Goal: Information Seeking & Learning: Learn about a topic

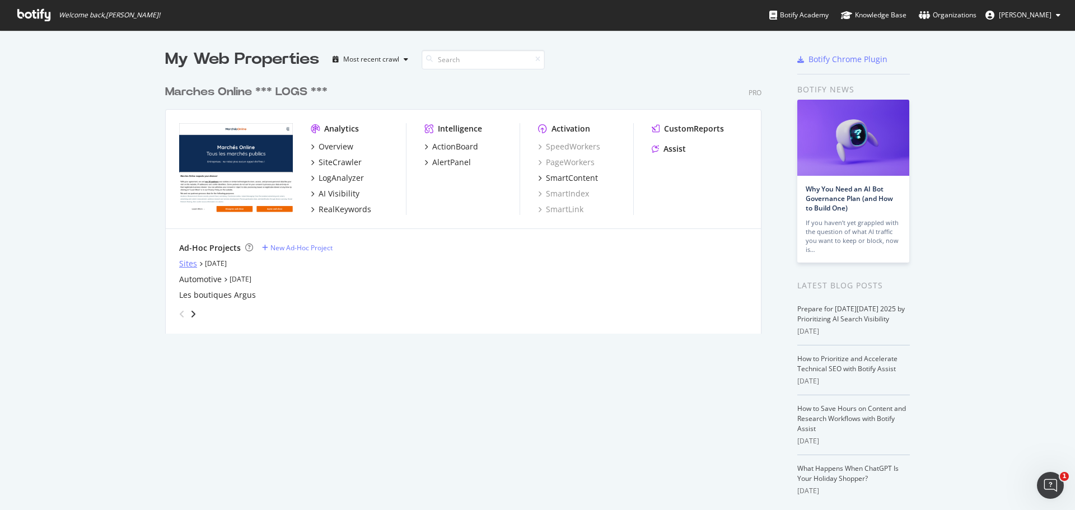
click at [181, 261] on div "Sites" at bounding box center [188, 263] width 18 height 11
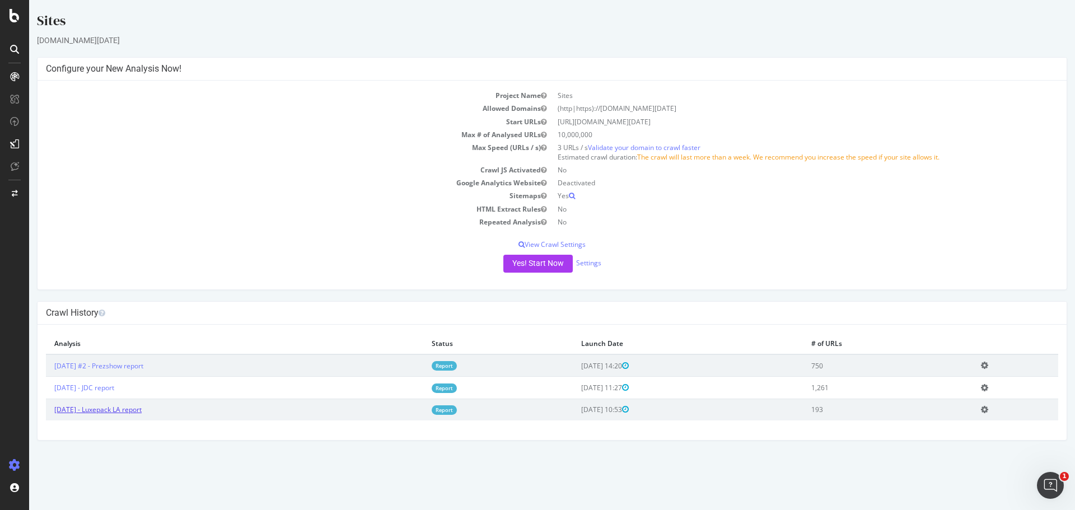
click at [137, 410] on link "2025 Sep. 12th - Luxepack LA report" at bounding box center [97, 410] width 87 height 10
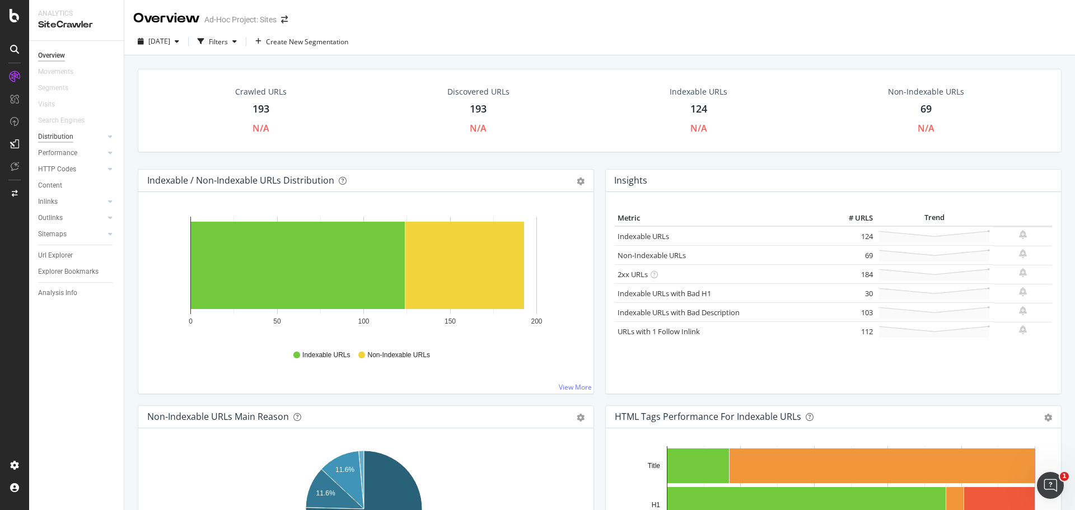
click at [61, 131] on div "Distribution" at bounding box center [55, 137] width 35 height 12
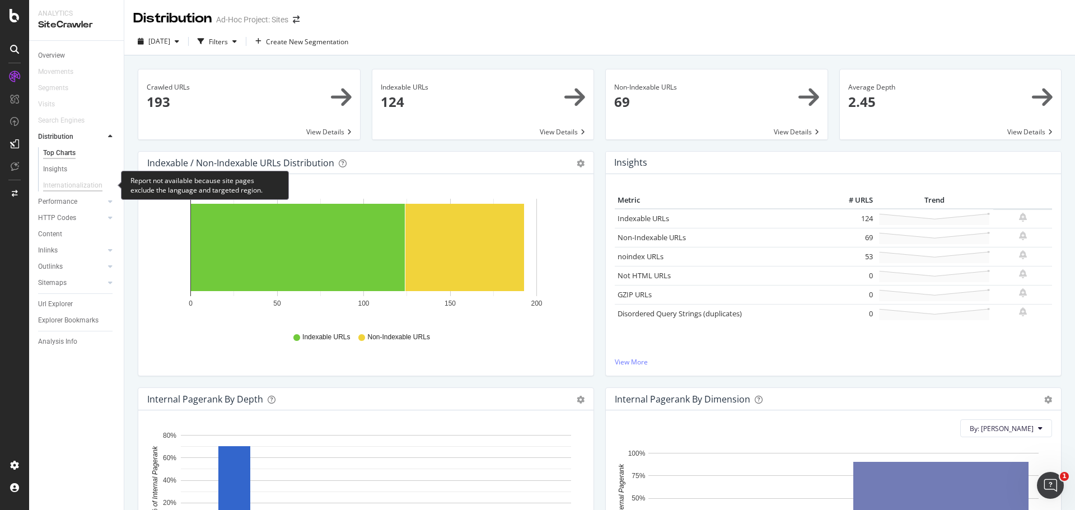
click at [60, 184] on div "Internationalization" at bounding box center [72, 186] width 59 height 12
click at [55, 169] on div "Insights" at bounding box center [55, 169] width 24 height 12
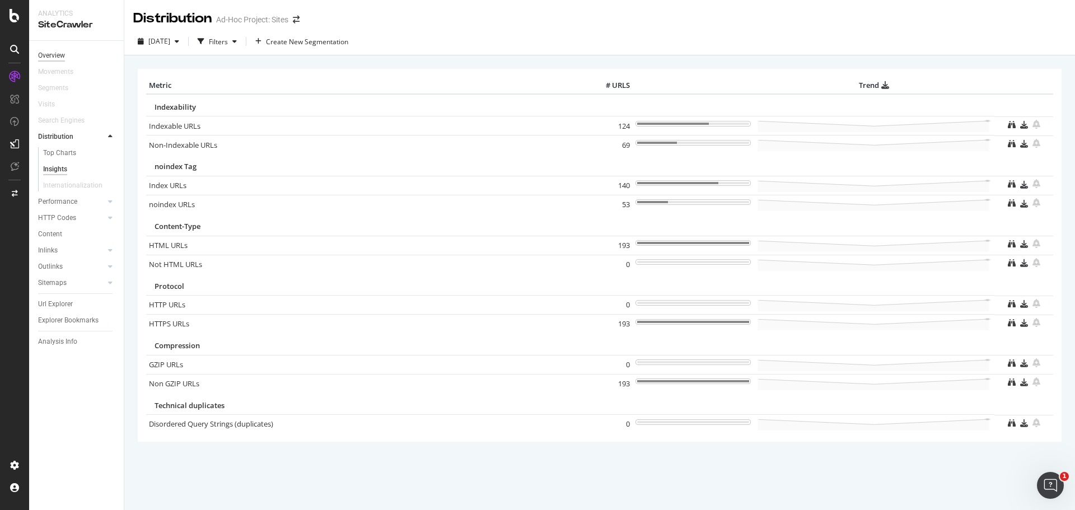
click at [53, 57] on div "Overview" at bounding box center [51, 56] width 27 height 12
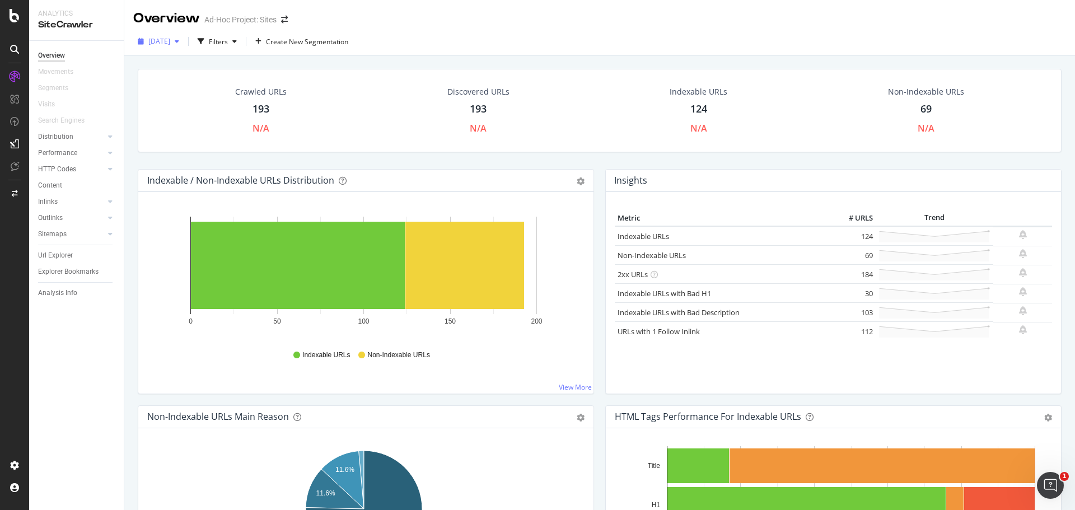
click at [170, 45] on span "2025 Sep. 12th" at bounding box center [159, 41] width 22 height 10
click at [20, 13] on div at bounding box center [14, 15] width 27 height 13
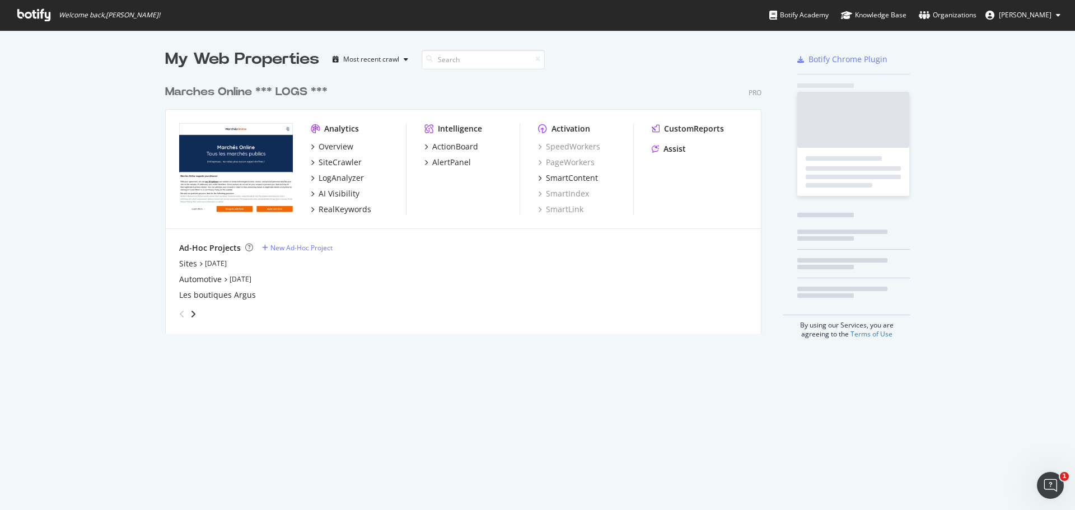
scroll to position [502, 1058]
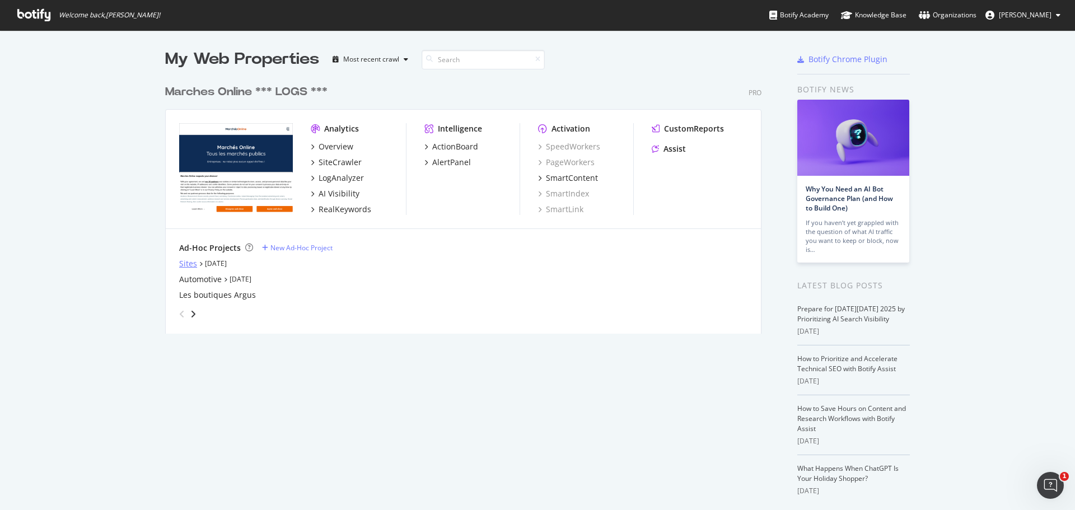
click at [181, 264] on div "Sites" at bounding box center [188, 263] width 18 height 11
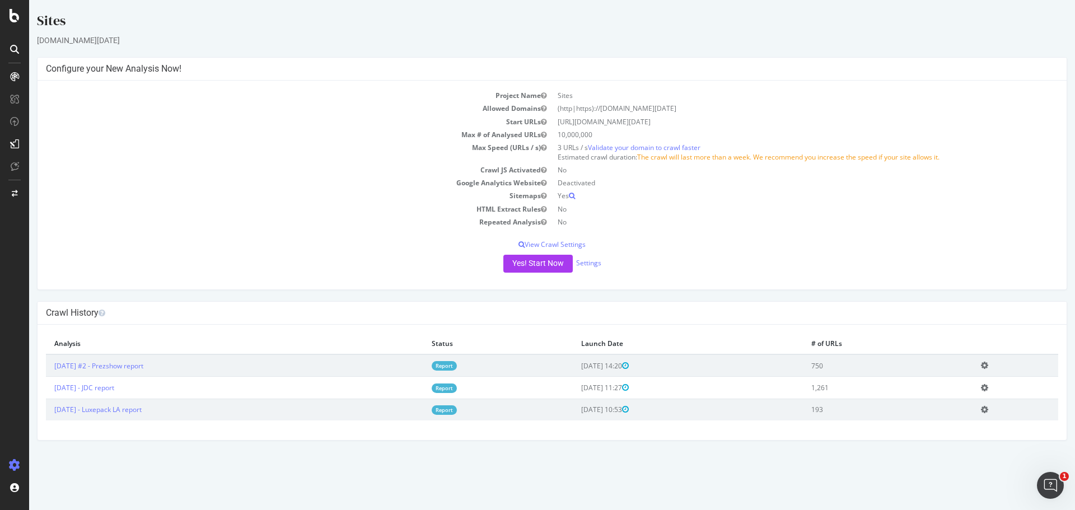
click at [988, 412] on icon at bounding box center [984, 409] width 7 height 8
click at [988, 409] on icon at bounding box center [984, 409] width 7 height 8
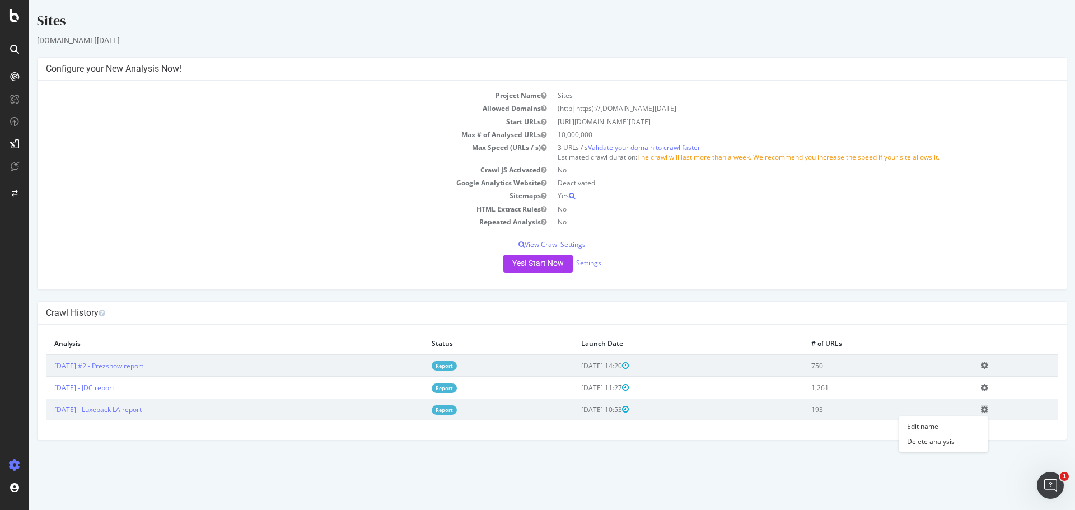
click at [988, 409] on icon at bounding box center [984, 409] width 7 height 8
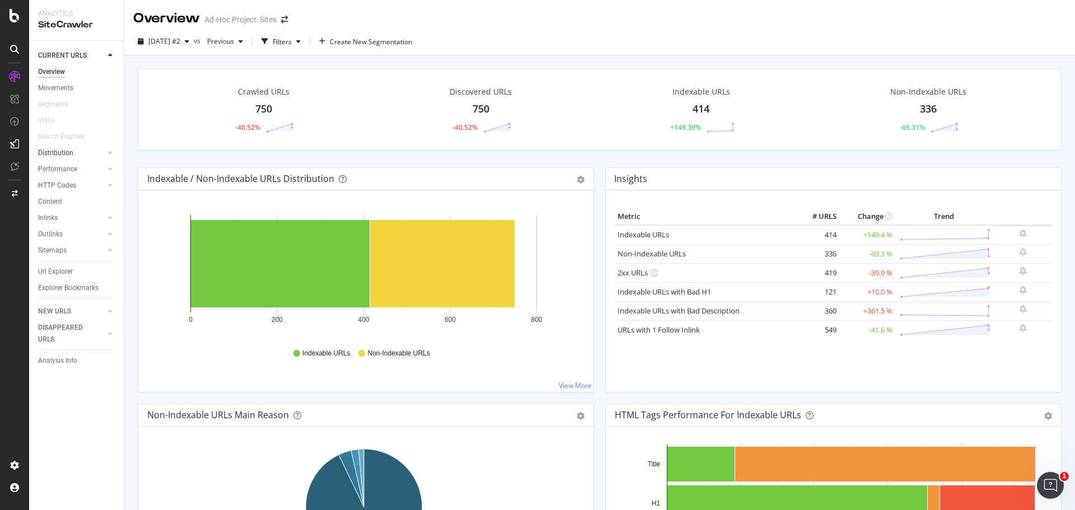
click at [86, 155] on link "Distribution" at bounding box center [71, 153] width 67 height 12
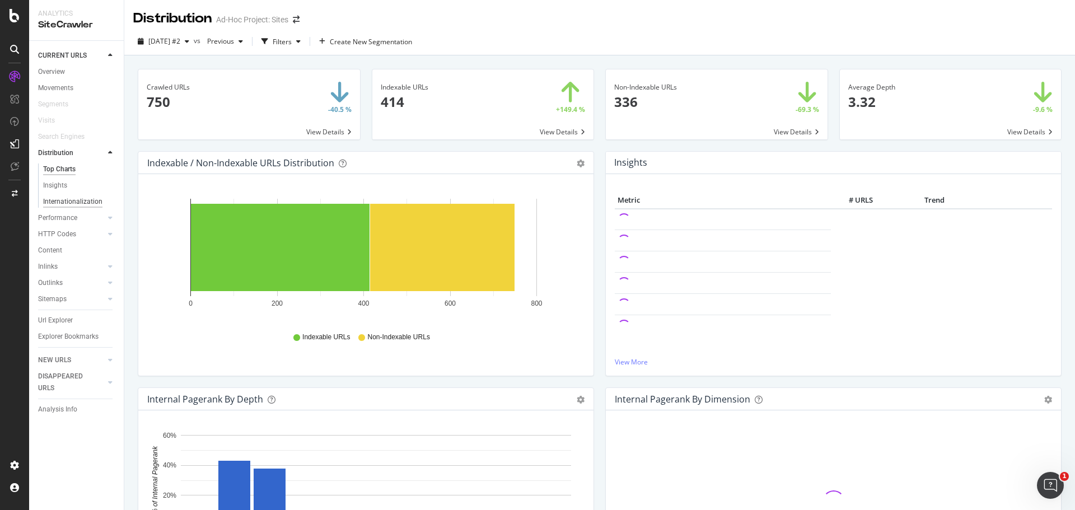
click at [88, 199] on div "Internationalization" at bounding box center [72, 202] width 59 height 12
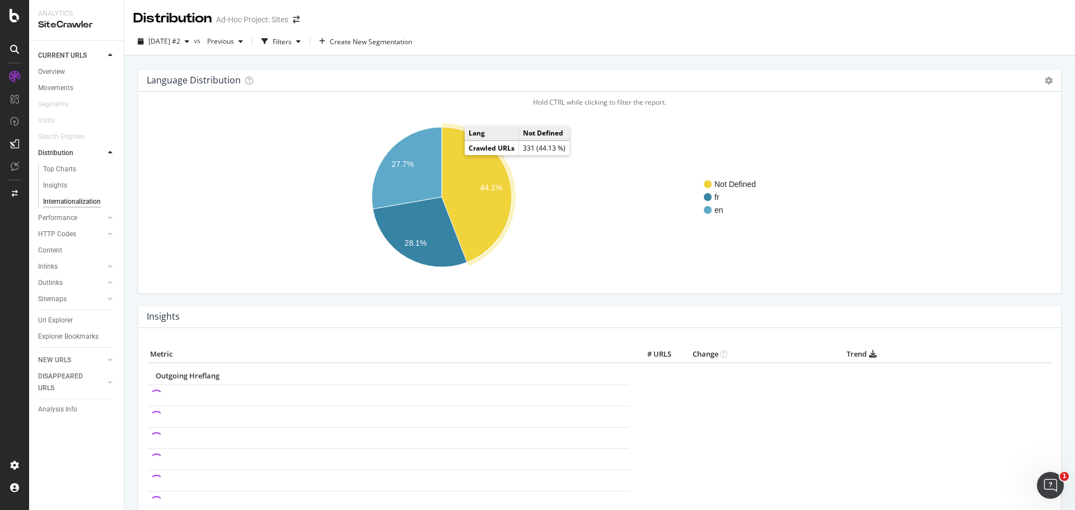
click at [465, 178] on icon "A chart." at bounding box center [477, 194] width 70 height 135
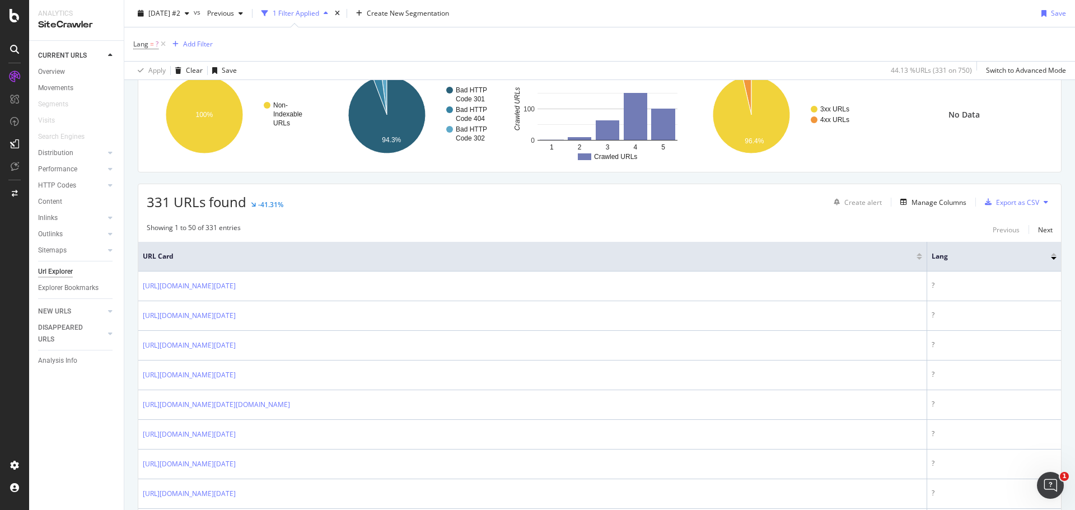
scroll to position [224, 0]
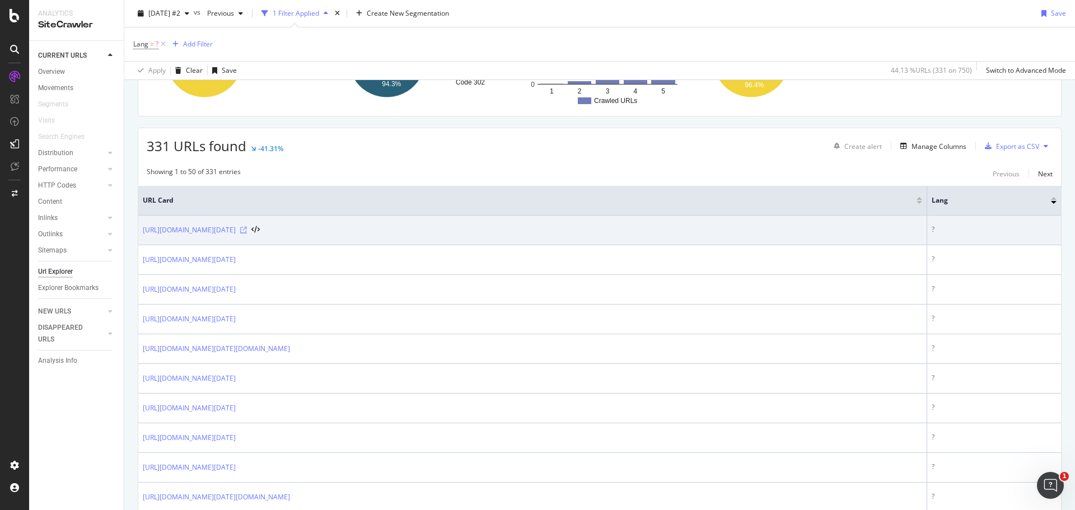
click at [247, 228] on icon at bounding box center [243, 230] width 7 height 7
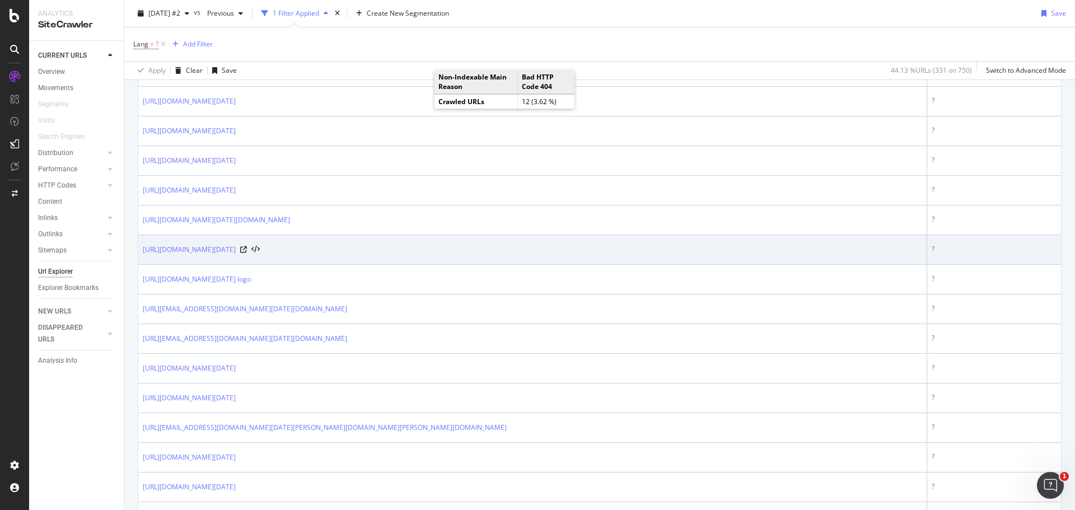
scroll to position [560, 0]
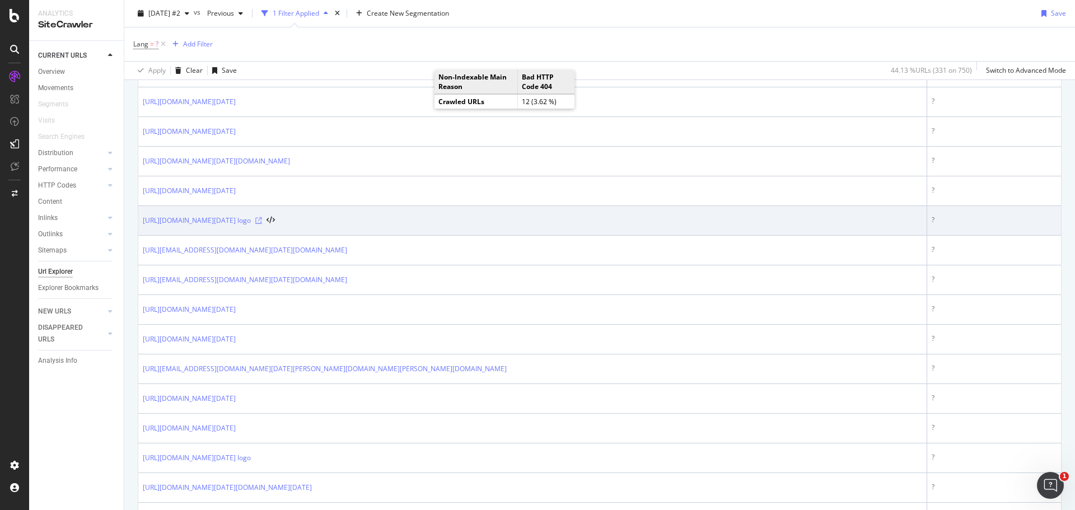
click at [262, 221] on icon at bounding box center [258, 220] width 7 height 7
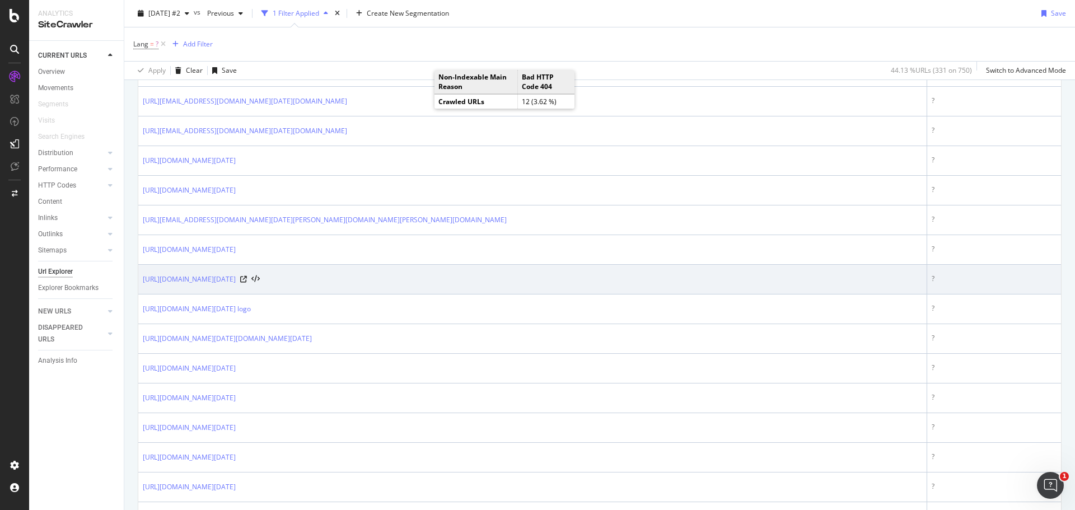
scroll to position [728, 0]
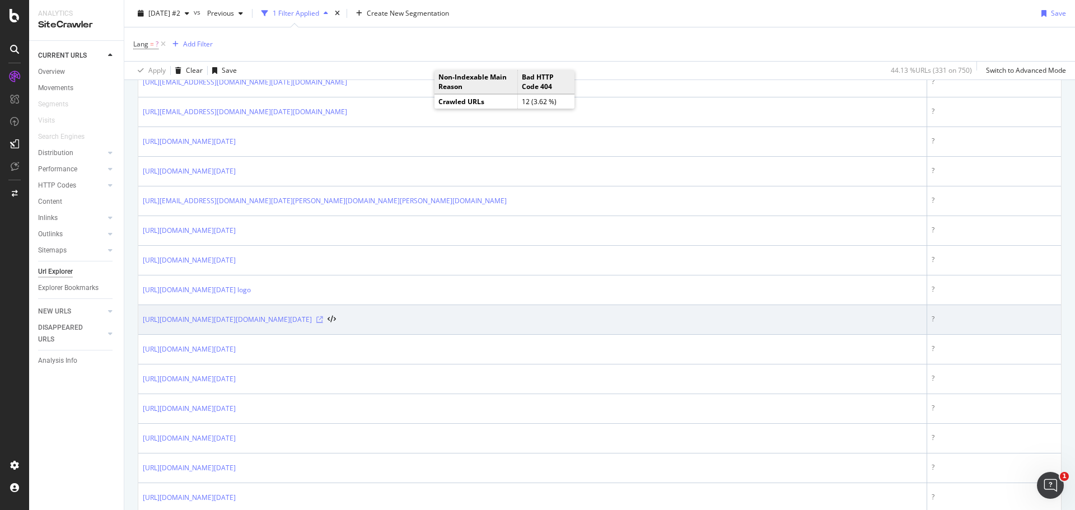
click at [323, 322] on icon at bounding box center [319, 319] width 7 height 7
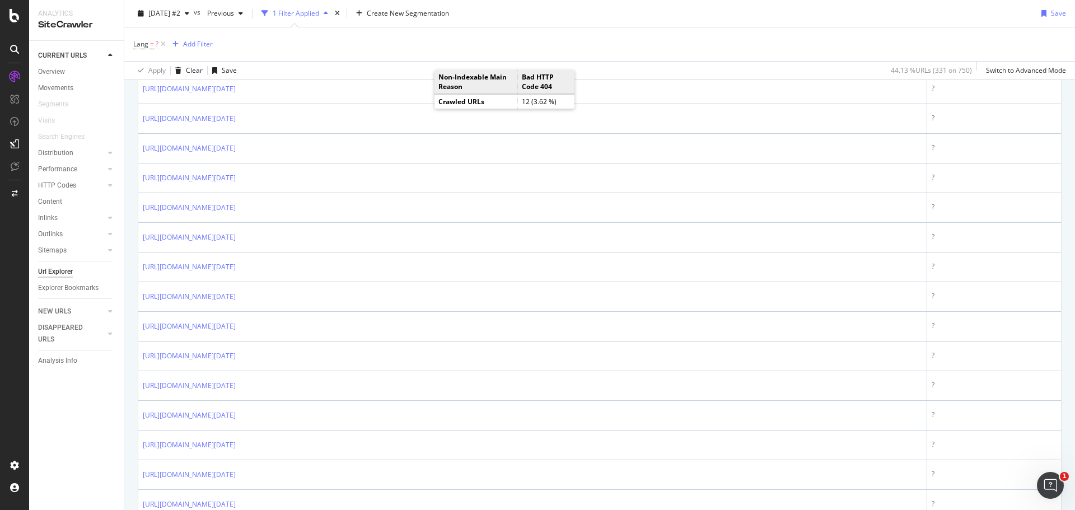
scroll to position [1008, 0]
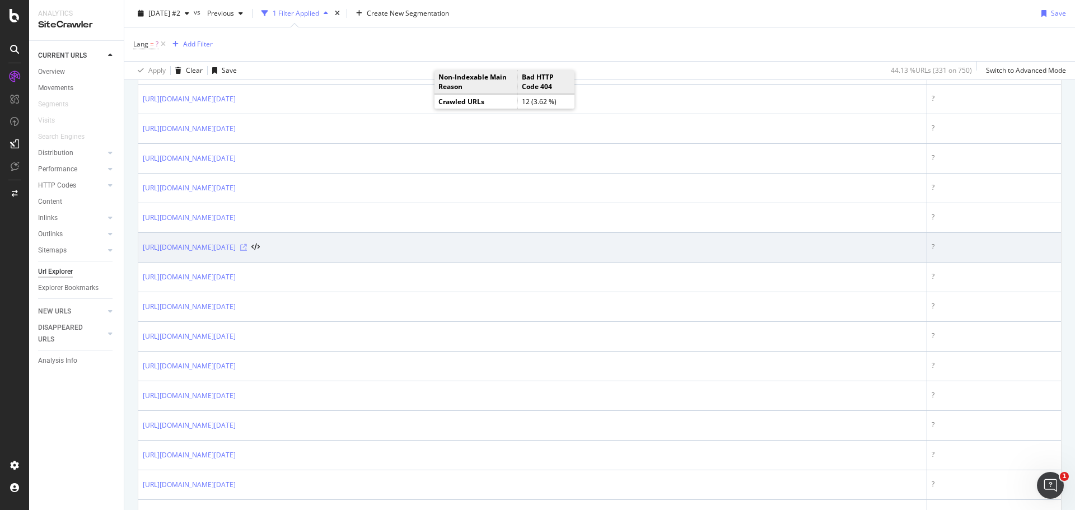
click at [247, 246] on icon at bounding box center [243, 247] width 7 height 7
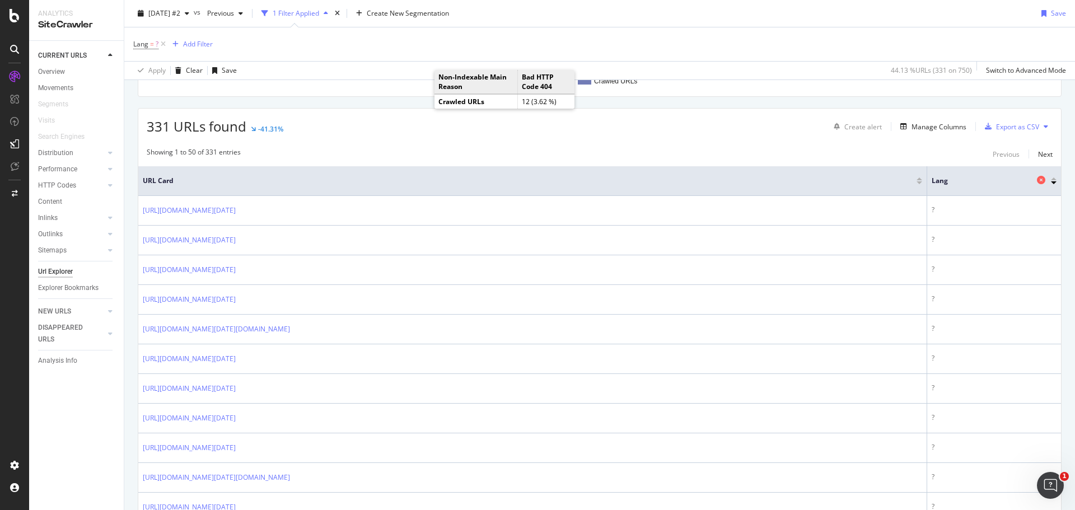
scroll to position [224, 0]
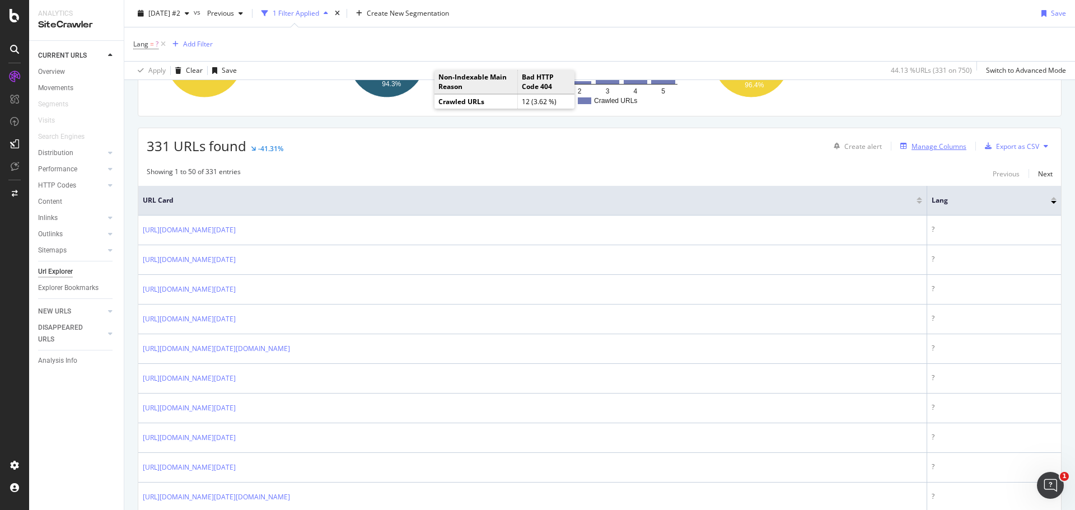
click at [933, 147] on div "Manage Columns" at bounding box center [938, 147] width 55 height 10
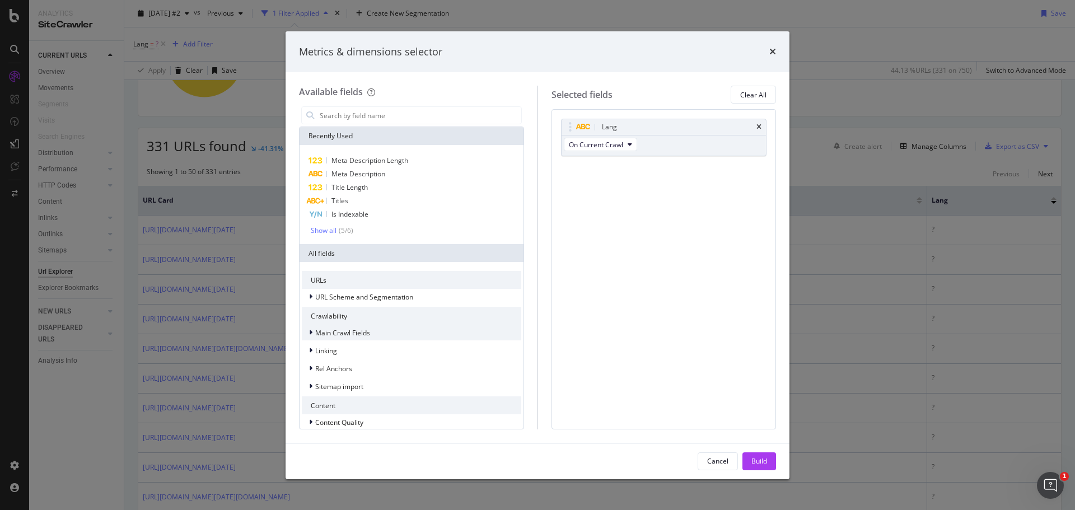
click at [344, 333] on span "Main Crawl Fields" at bounding box center [342, 333] width 55 height 10
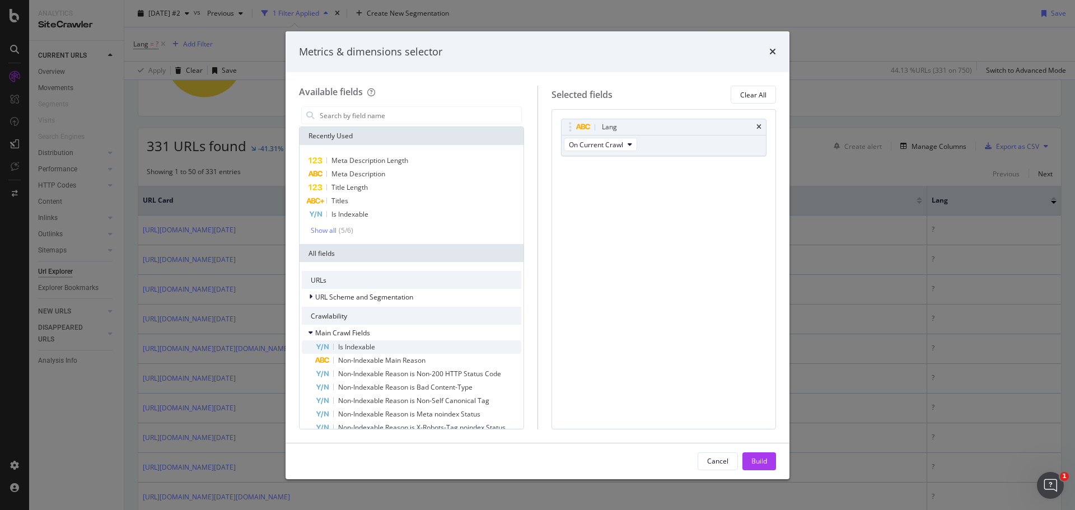
click at [351, 348] on span "Is Indexable" at bounding box center [356, 347] width 37 height 10
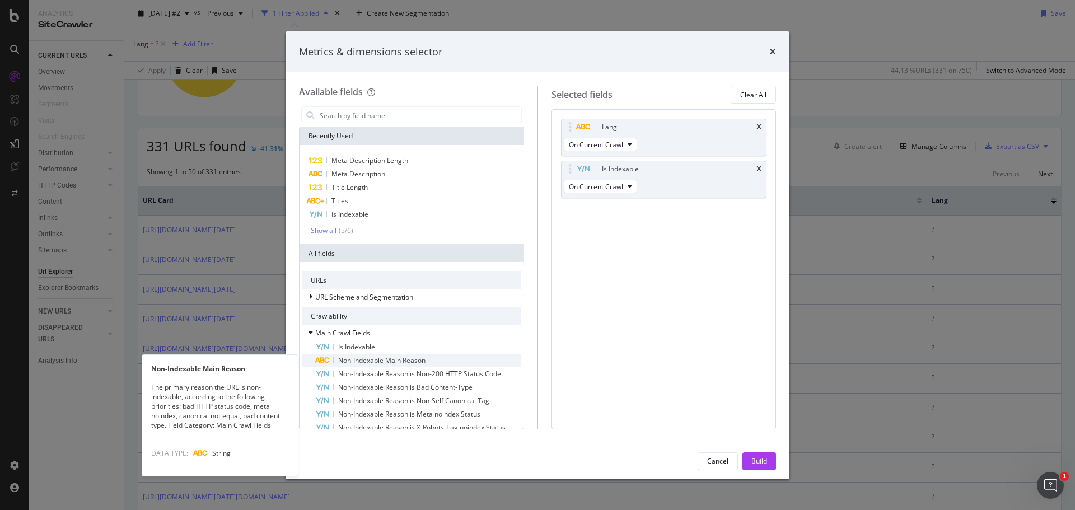
click at [352, 358] on span "Non-Indexable Main Reason" at bounding box center [381, 360] width 87 height 10
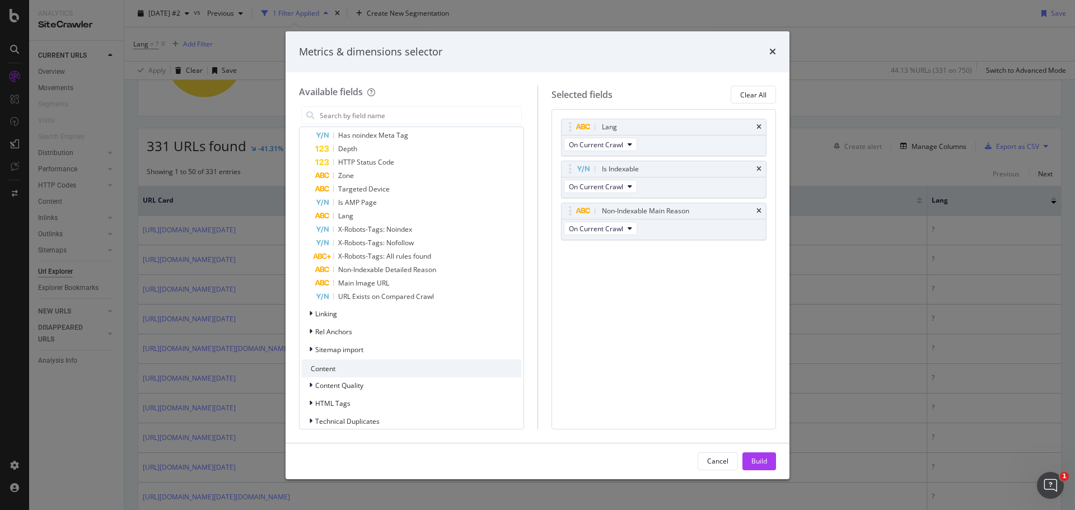
scroll to position [423, 0]
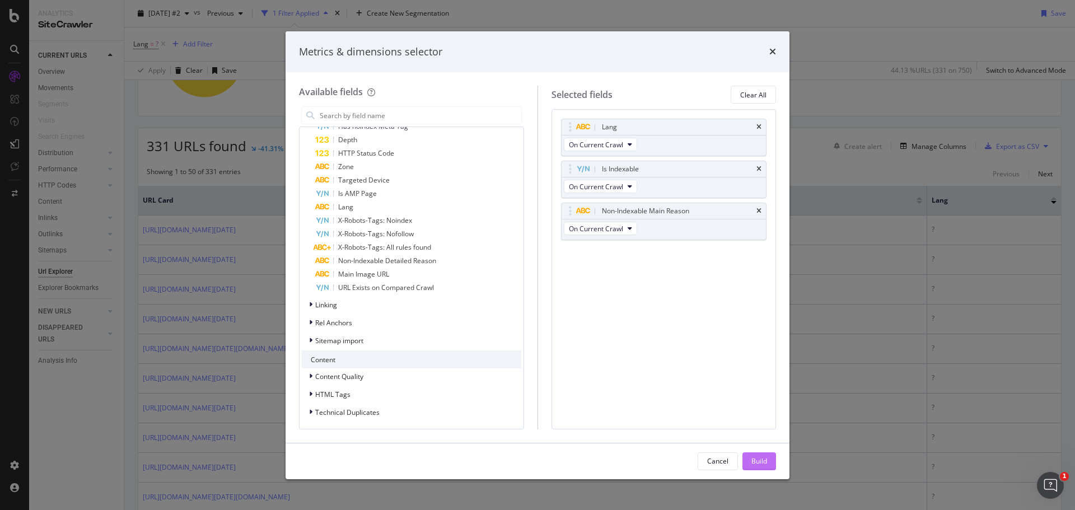
click at [756, 458] on div "Build" at bounding box center [759, 461] width 16 height 10
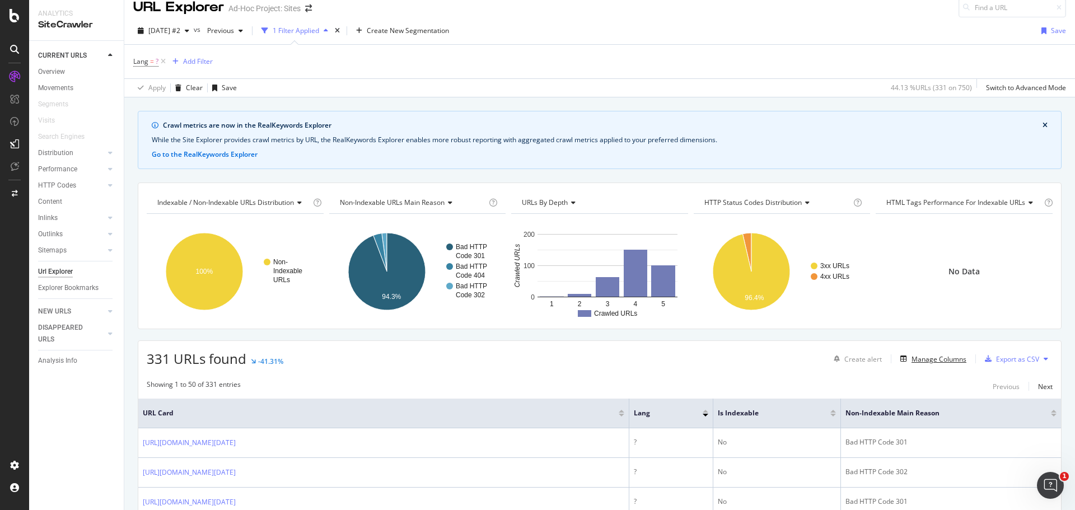
scroll to position [11, 0]
click at [11, 17] on icon at bounding box center [15, 15] width 10 height 13
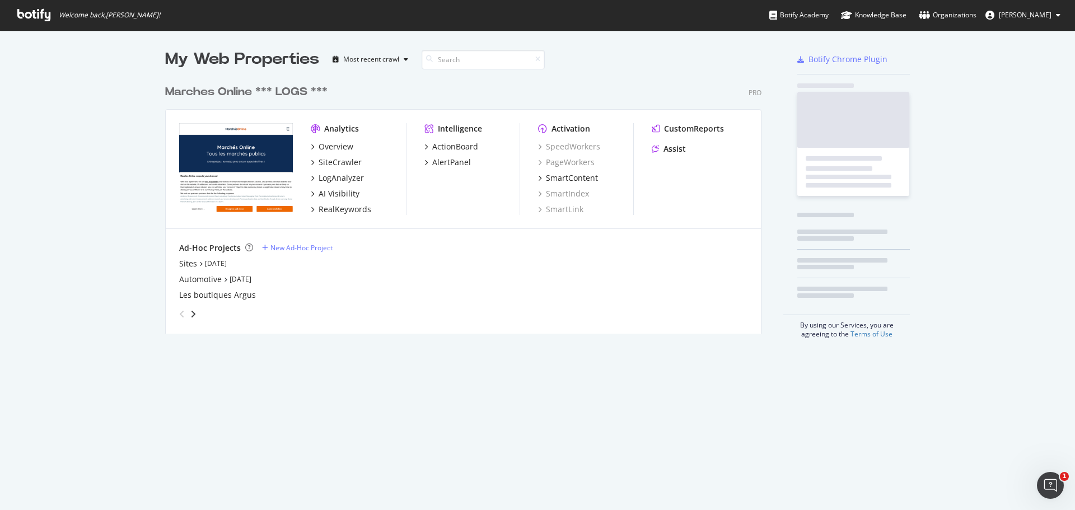
scroll to position [502, 1058]
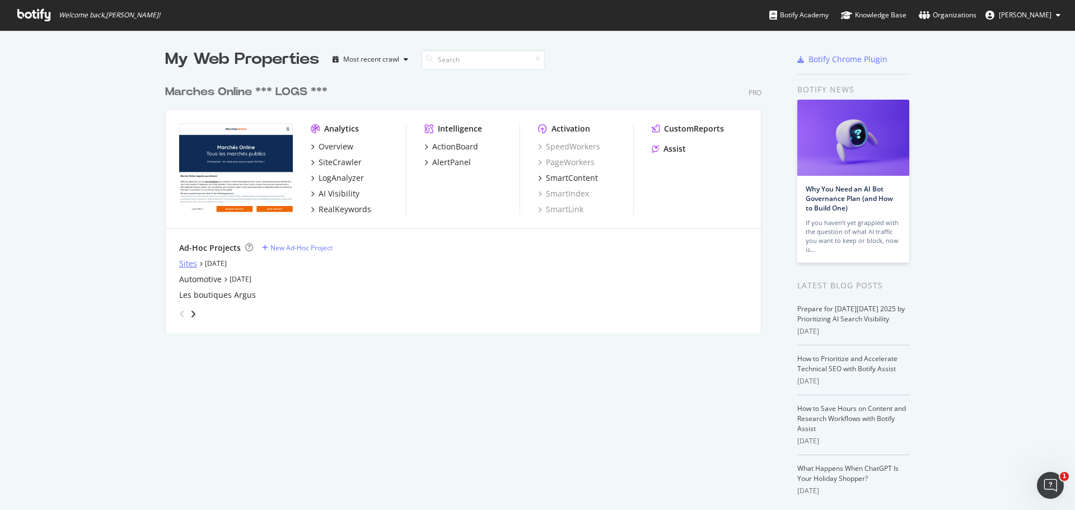
click at [181, 262] on div "Sites" at bounding box center [188, 263] width 18 height 11
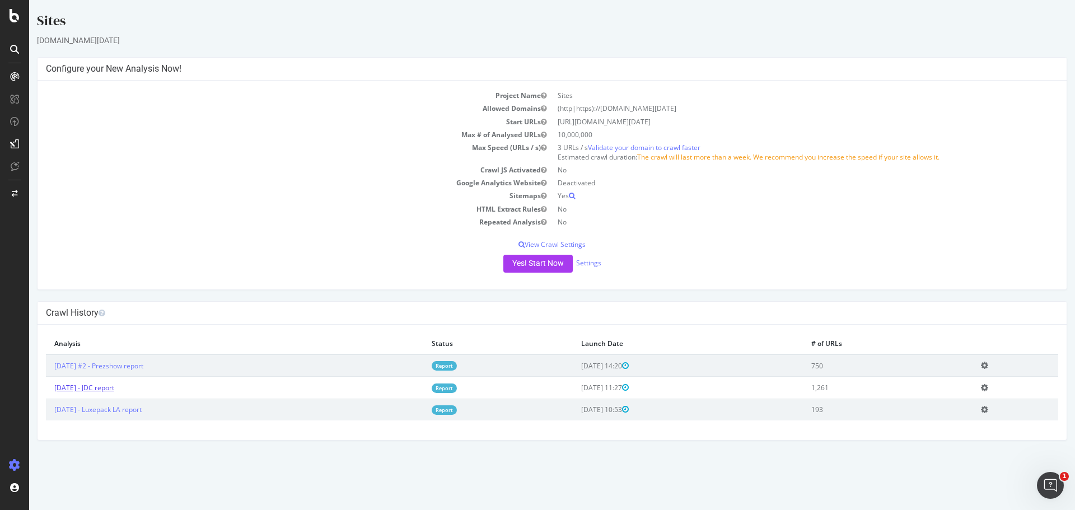
click at [114, 392] on link "2025 Oct. 2nd - JDC report" at bounding box center [84, 388] width 60 height 10
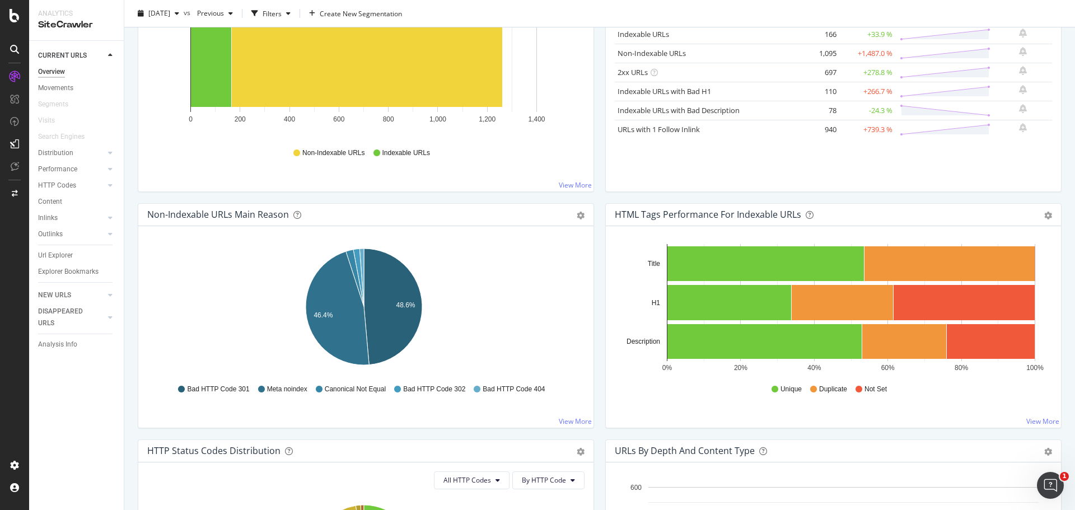
scroll to position [246, 0]
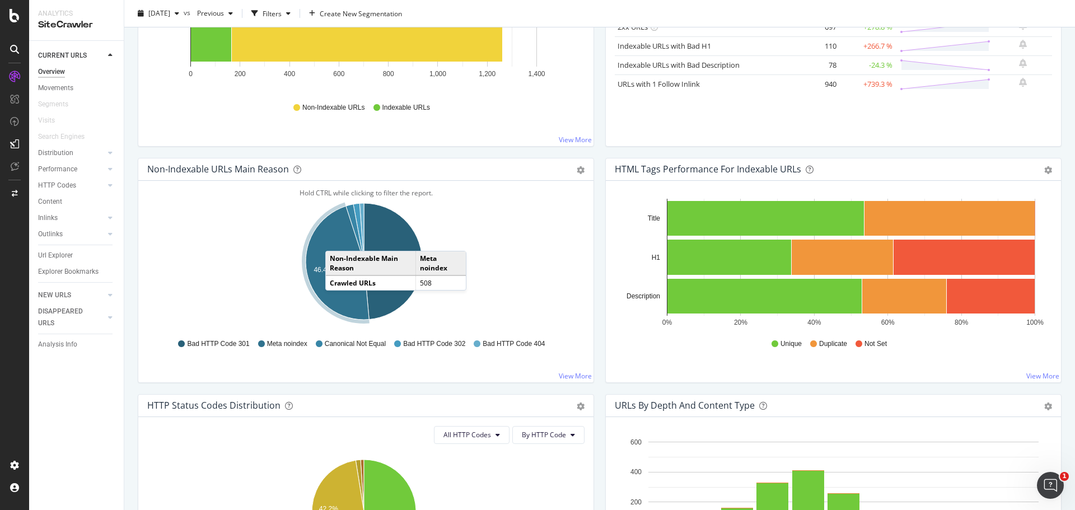
click at [336, 240] on icon "A chart." at bounding box center [337, 263] width 63 height 114
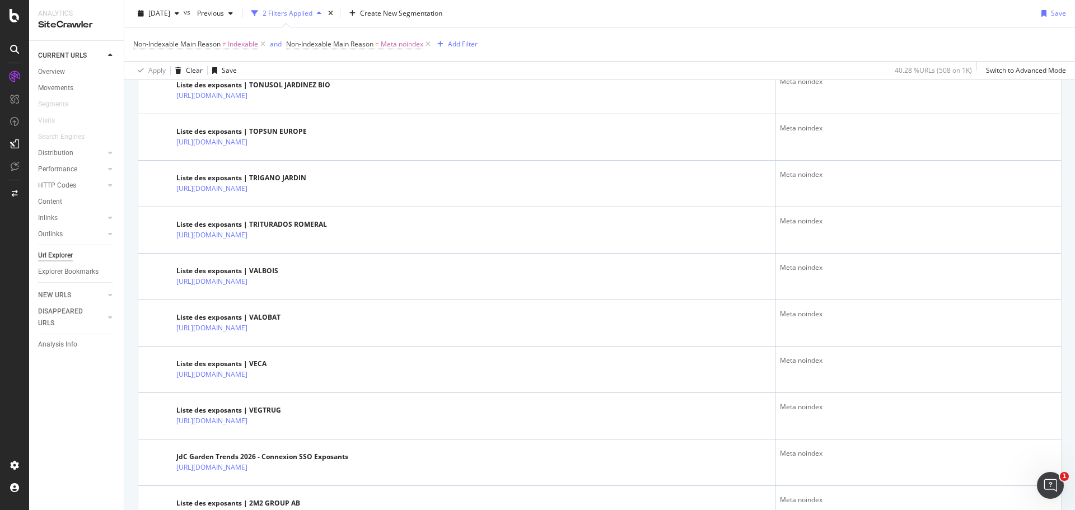
scroll to position [2317, 0]
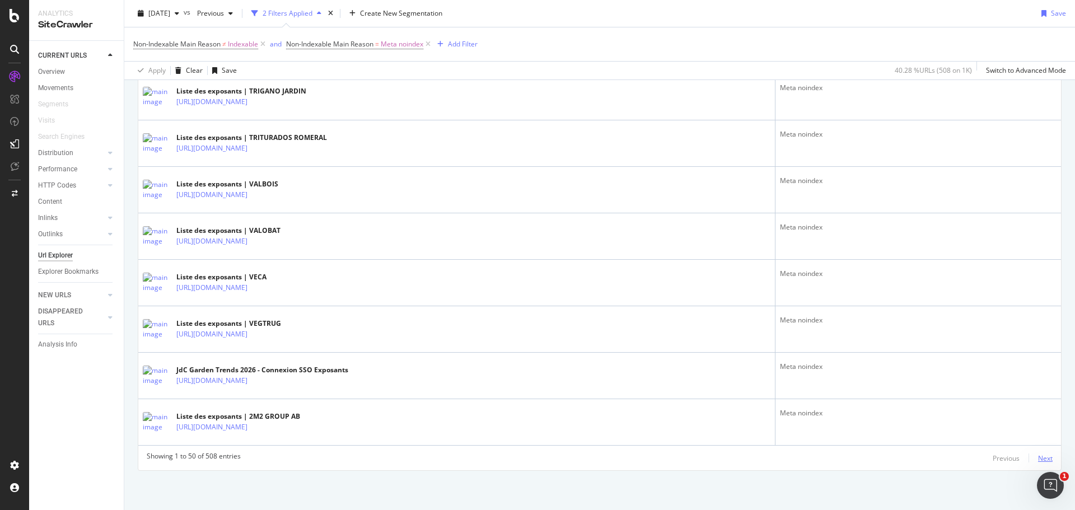
click at [1038, 458] on div "Next" at bounding box center [1045, 458] width 15 height 10
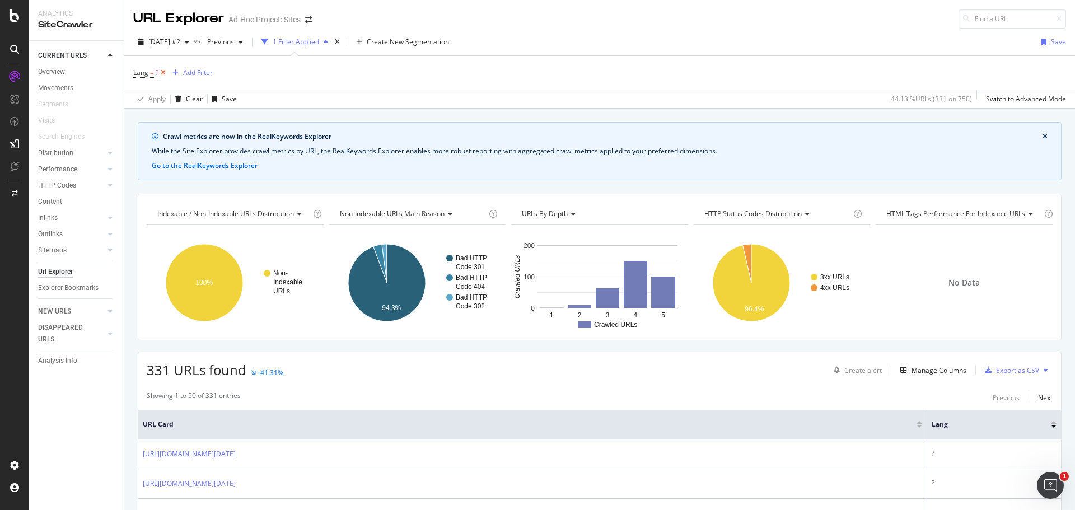
click at [162, 74] on icon at bounding box center [163, 72] width 10 height 11
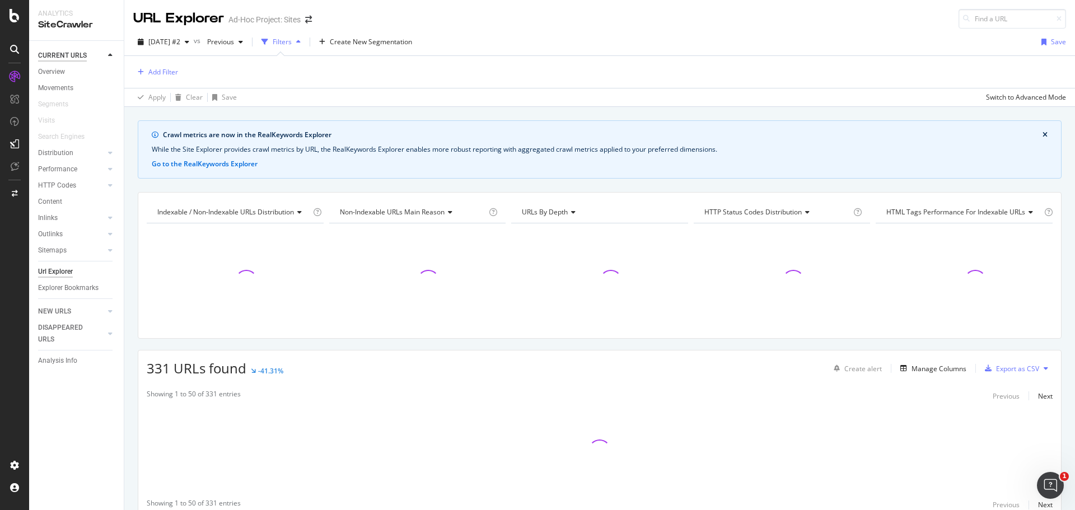
click at [64, 55] on div "CURRENT URLS" at bounding box center [62, 56] width 49 height 12
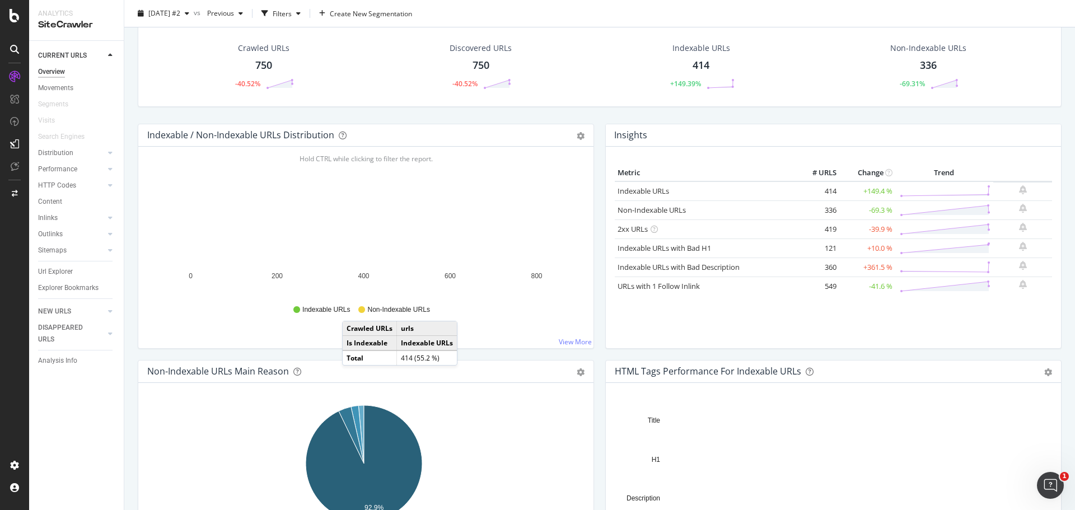
scroll to position [112, 0]
